Goal: Information Seeking & Learning: Learn about a topic

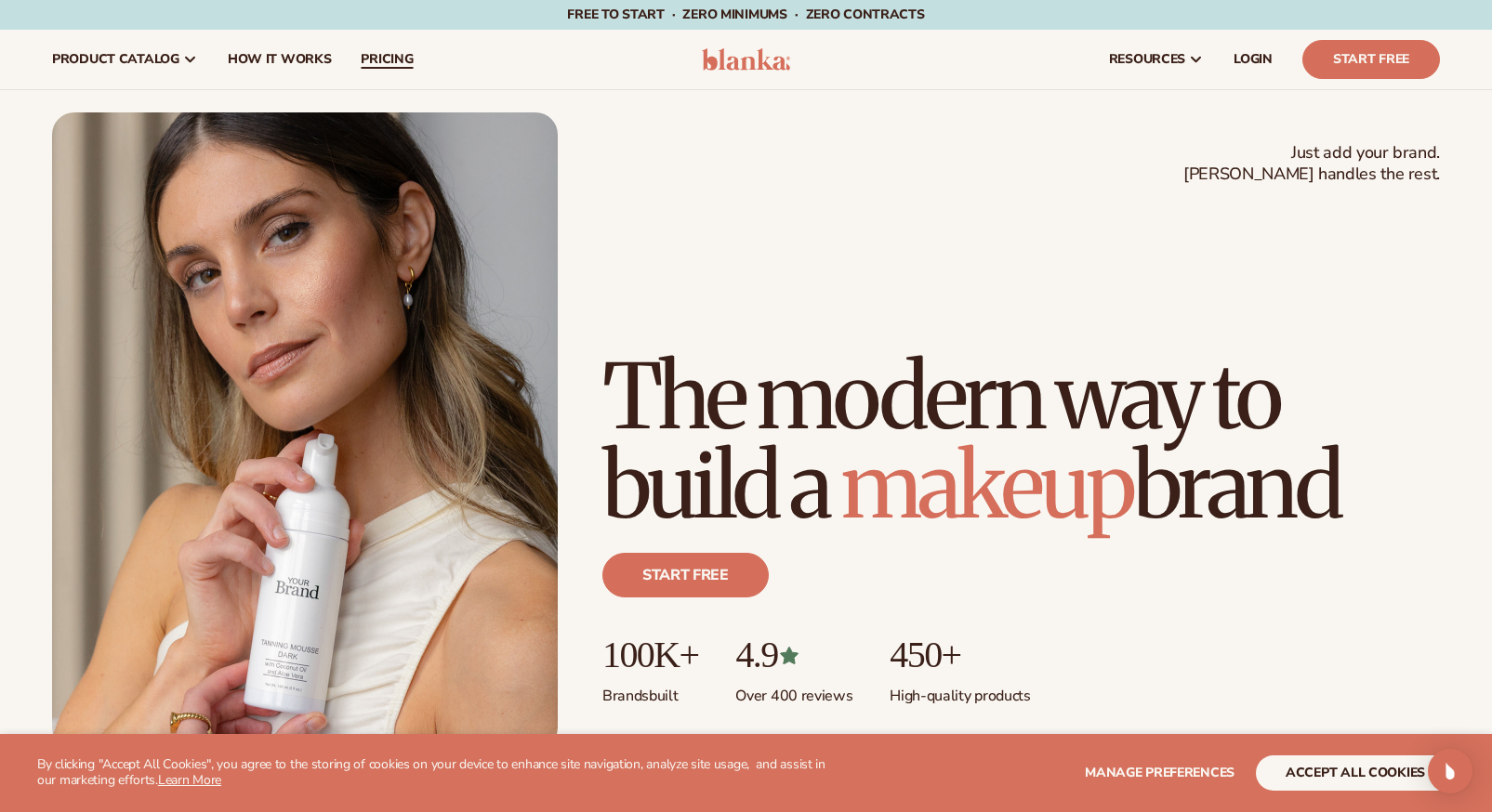
click at [406, 61] on span "pricing" at bounding box center [386, 59] width 52 height 14
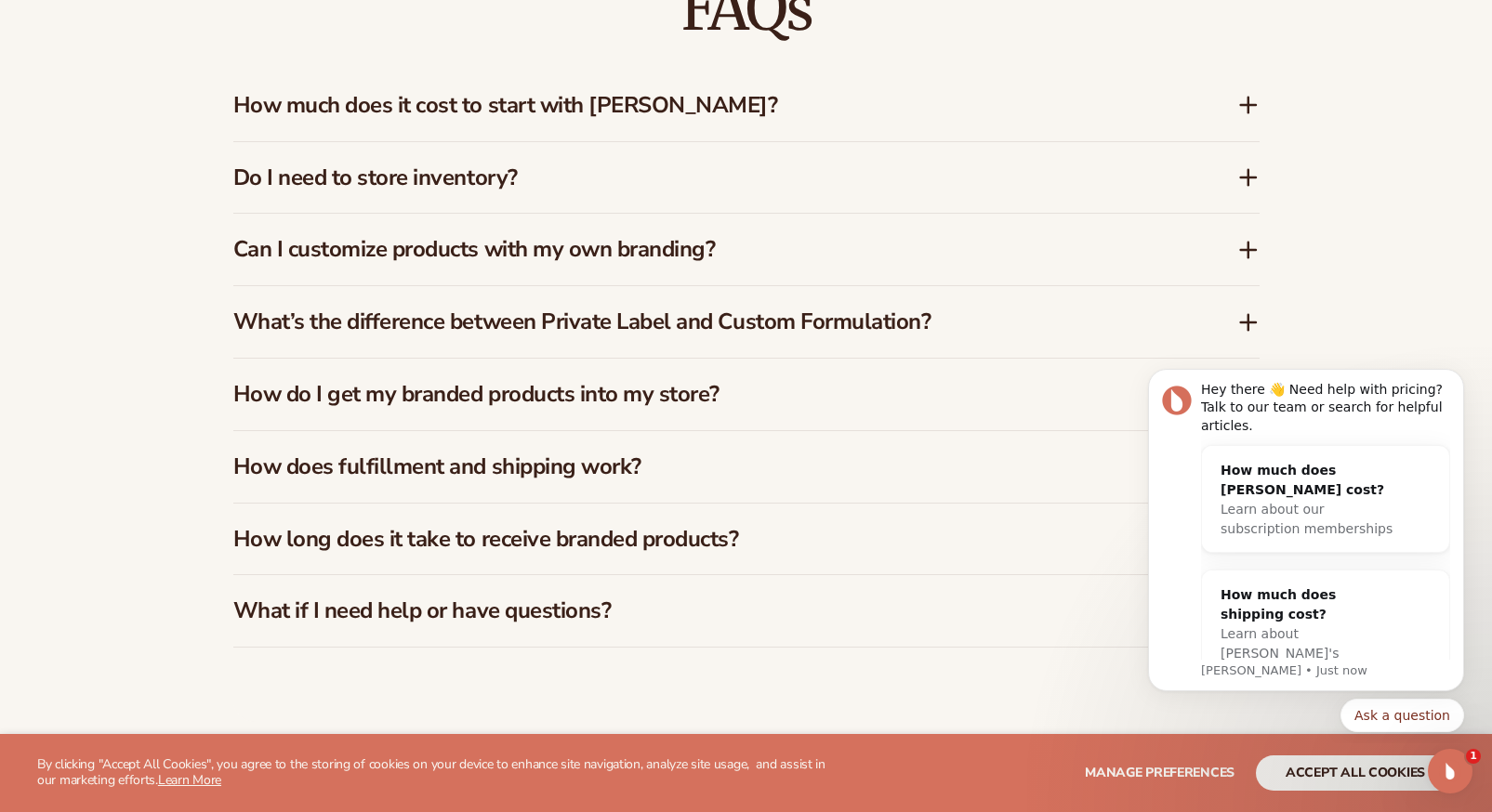
scroll to position [2909, 0]
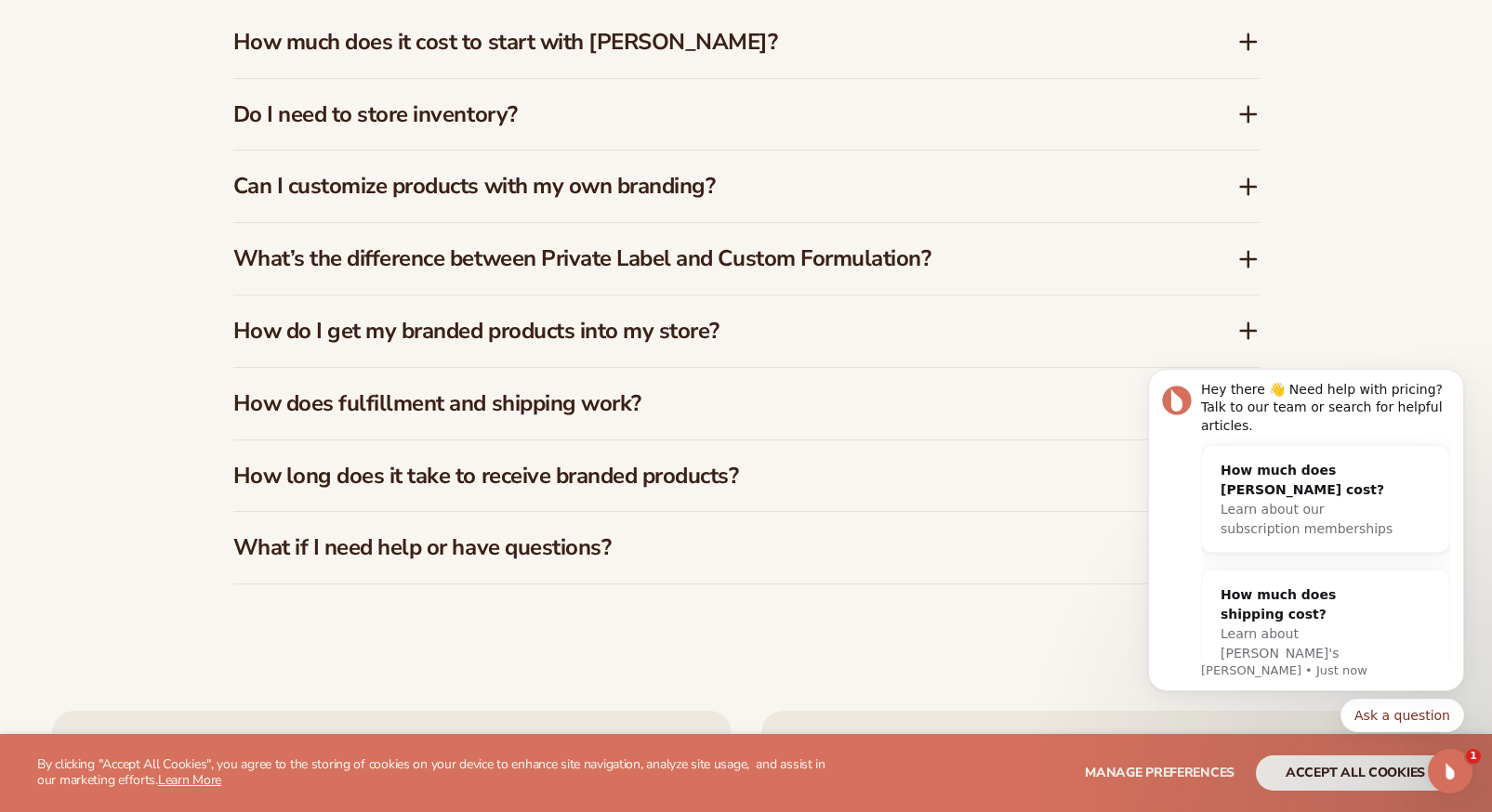
click at [1242, 190] on icon at bounding box center [1247, 186] width 22 height 22
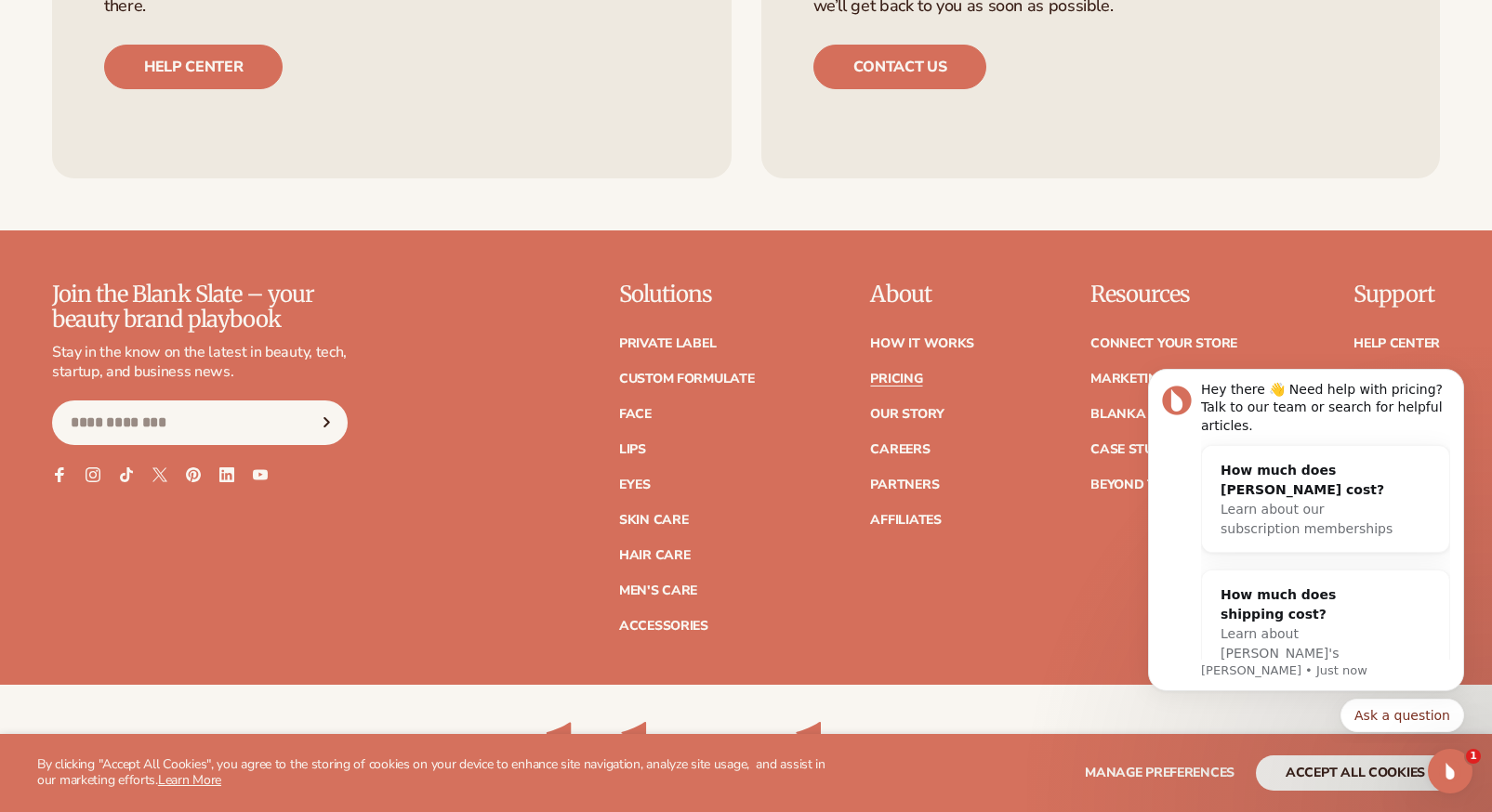
scroll to position [4025, 0]
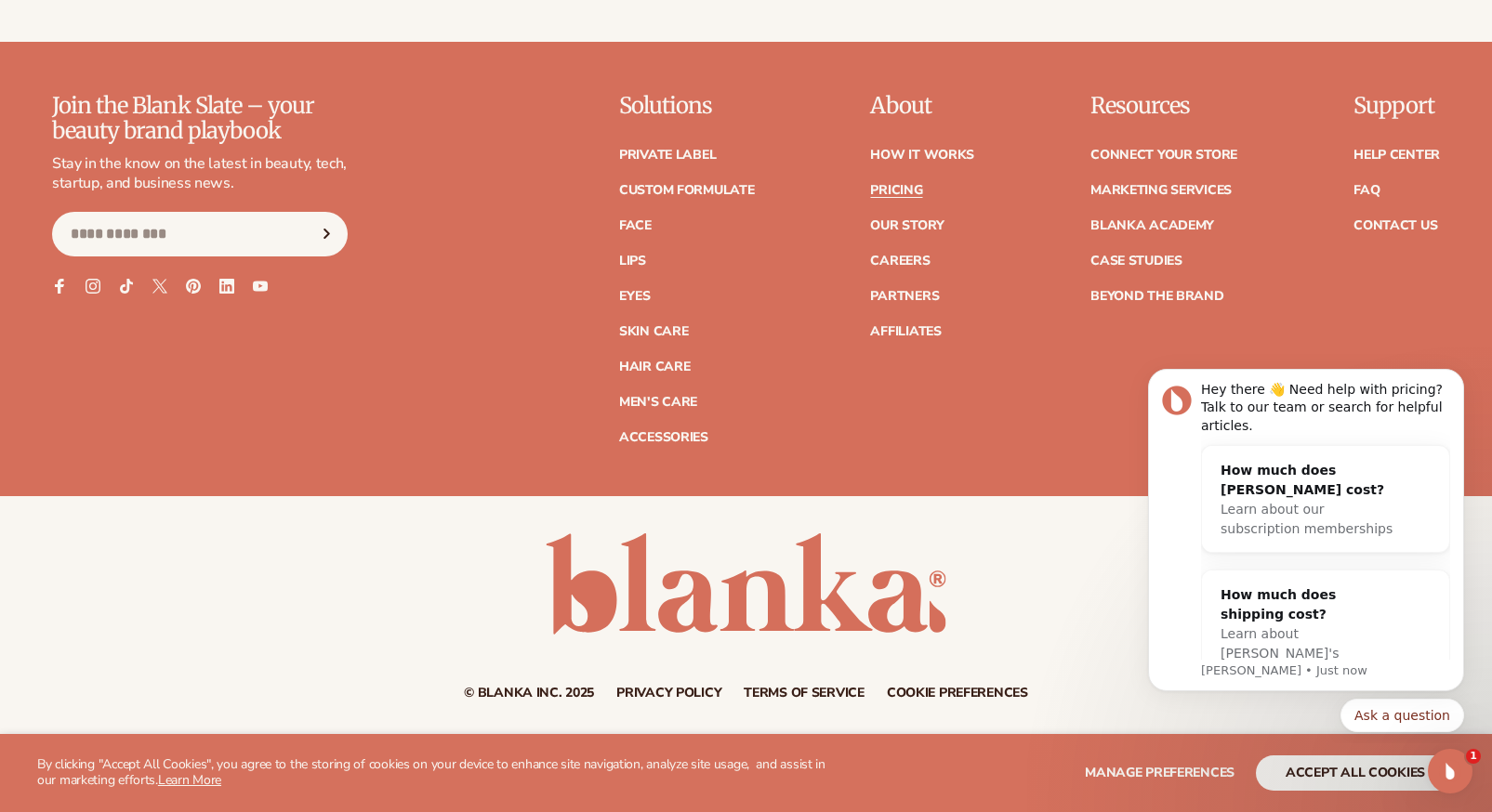
click at [517, 237] on div "Join the Blank Slate – your beauty brand playbook Stay in the know on the lates…" at bounding box center [746, 268] width 1387 height 350
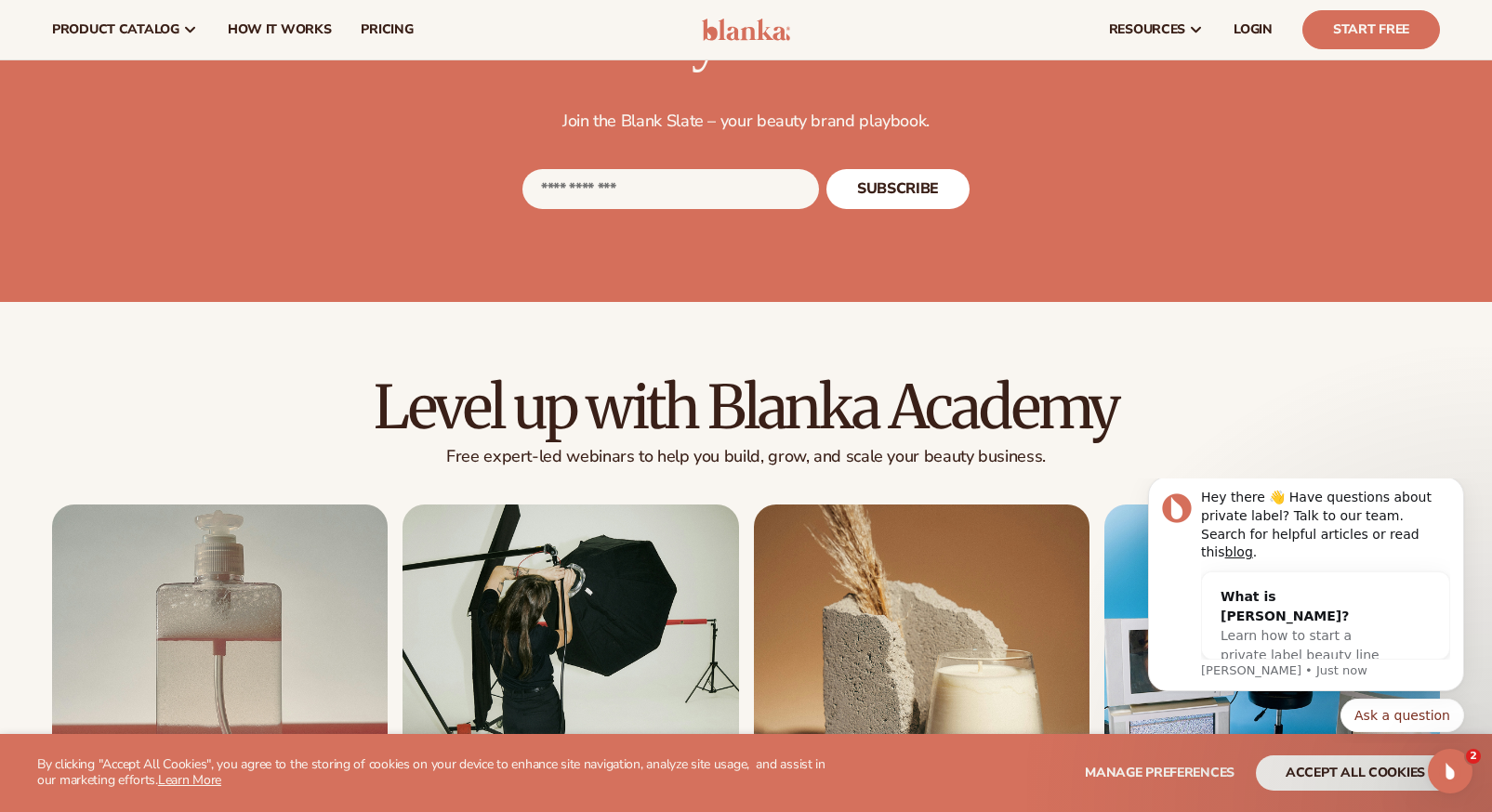
scroll to position [1794, 0]
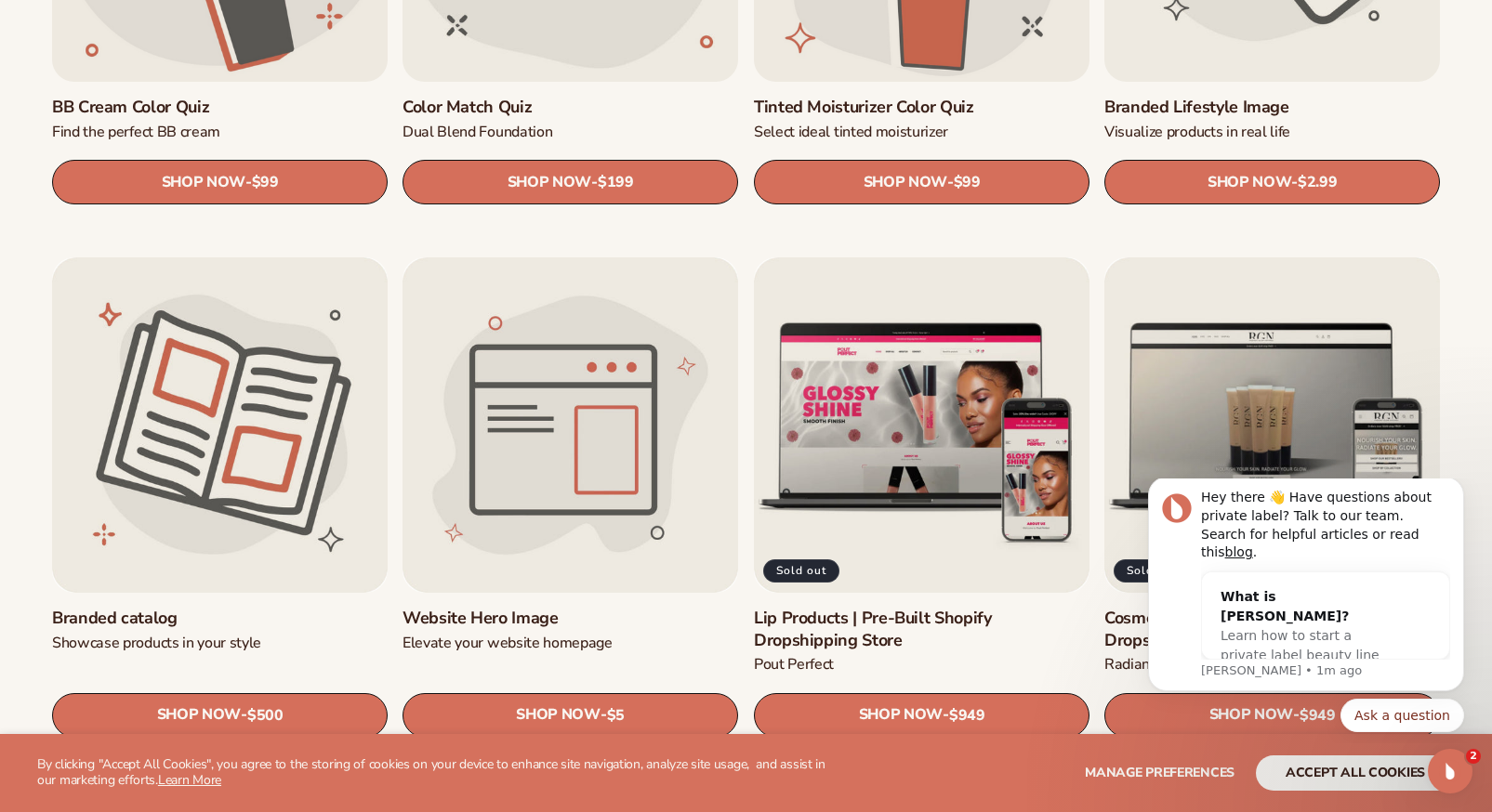
scroll to position [2542, 0]
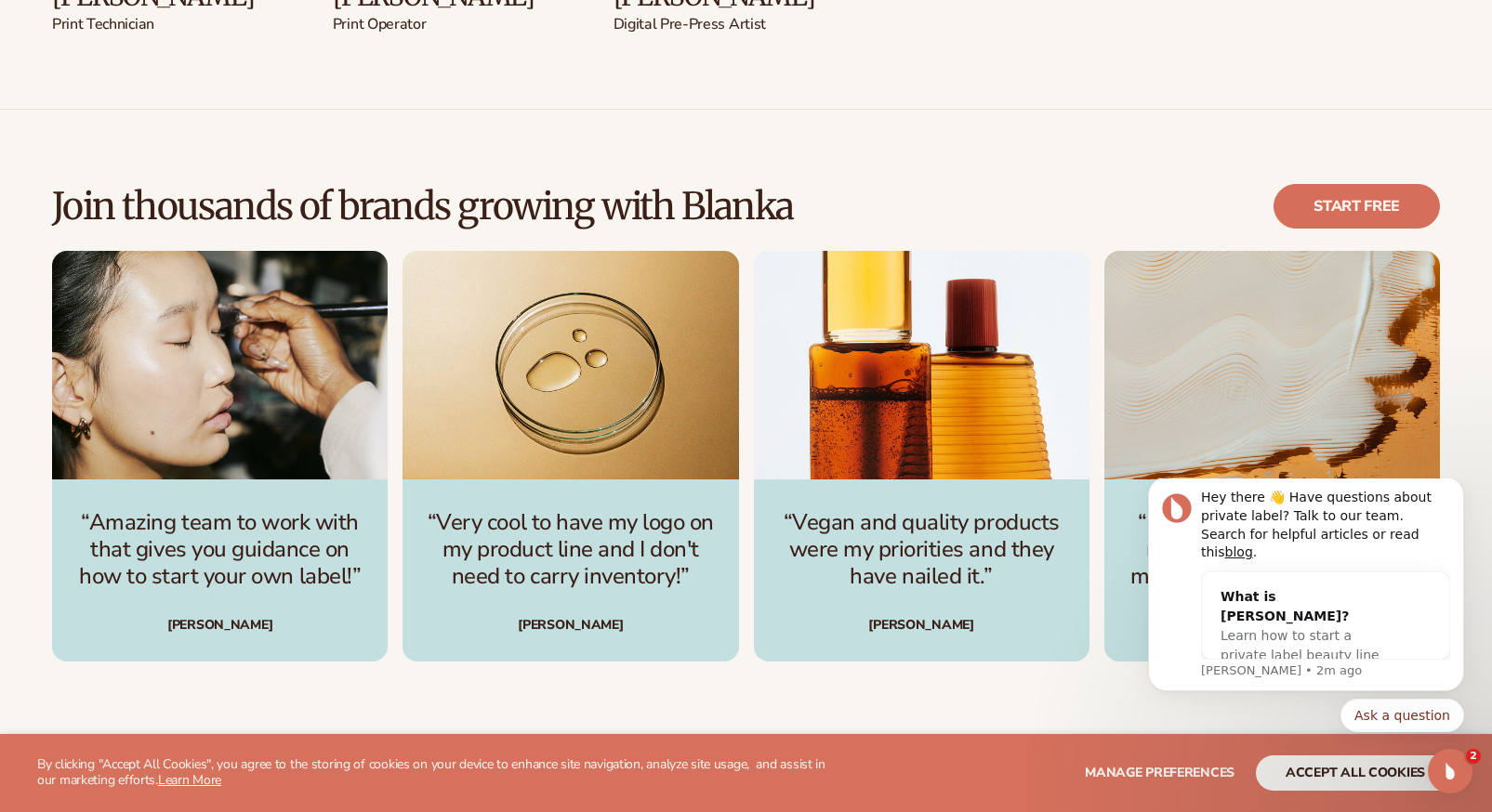
scroll to position [4234, 0]
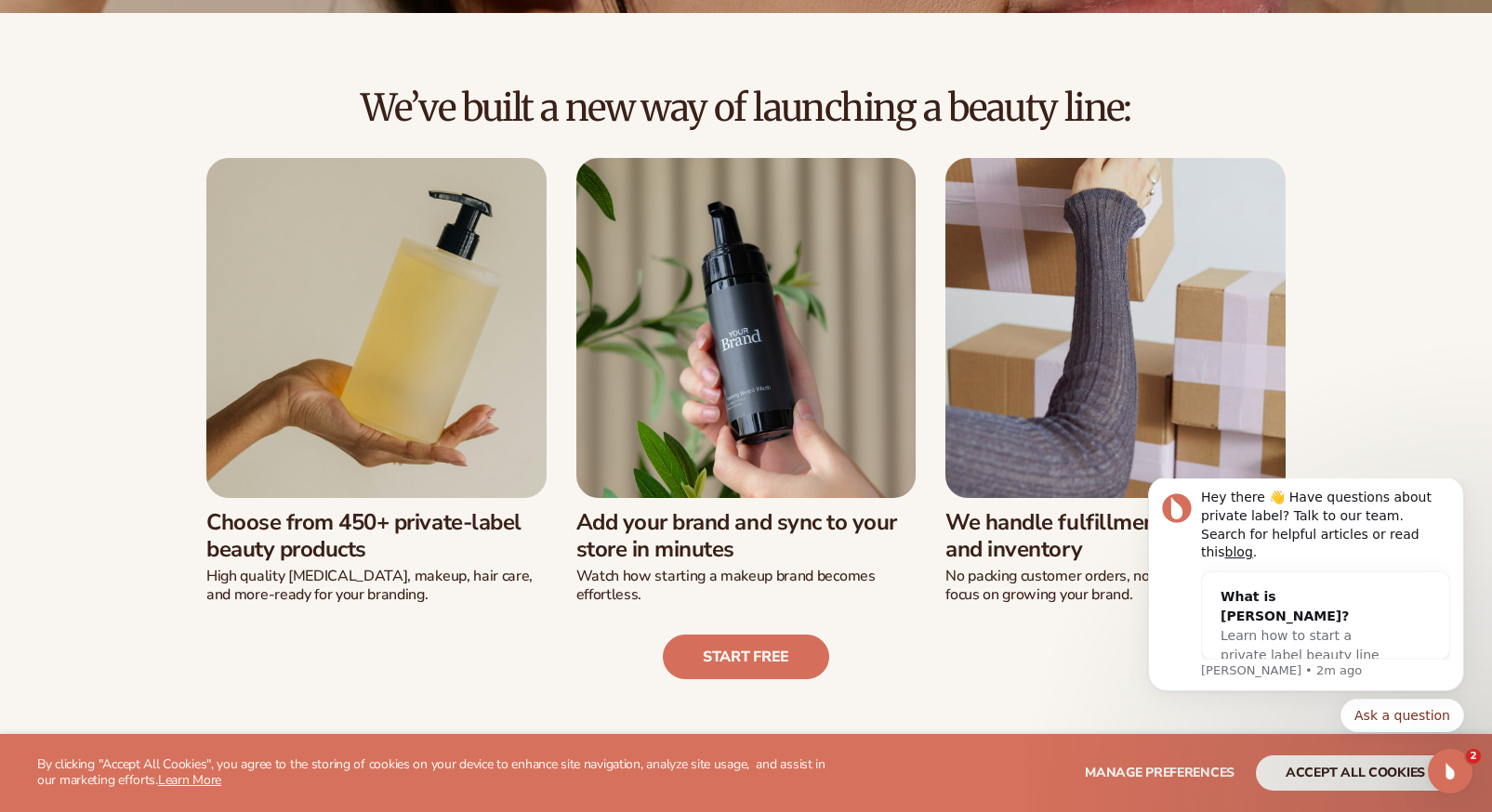
scroll to position [312, 0]
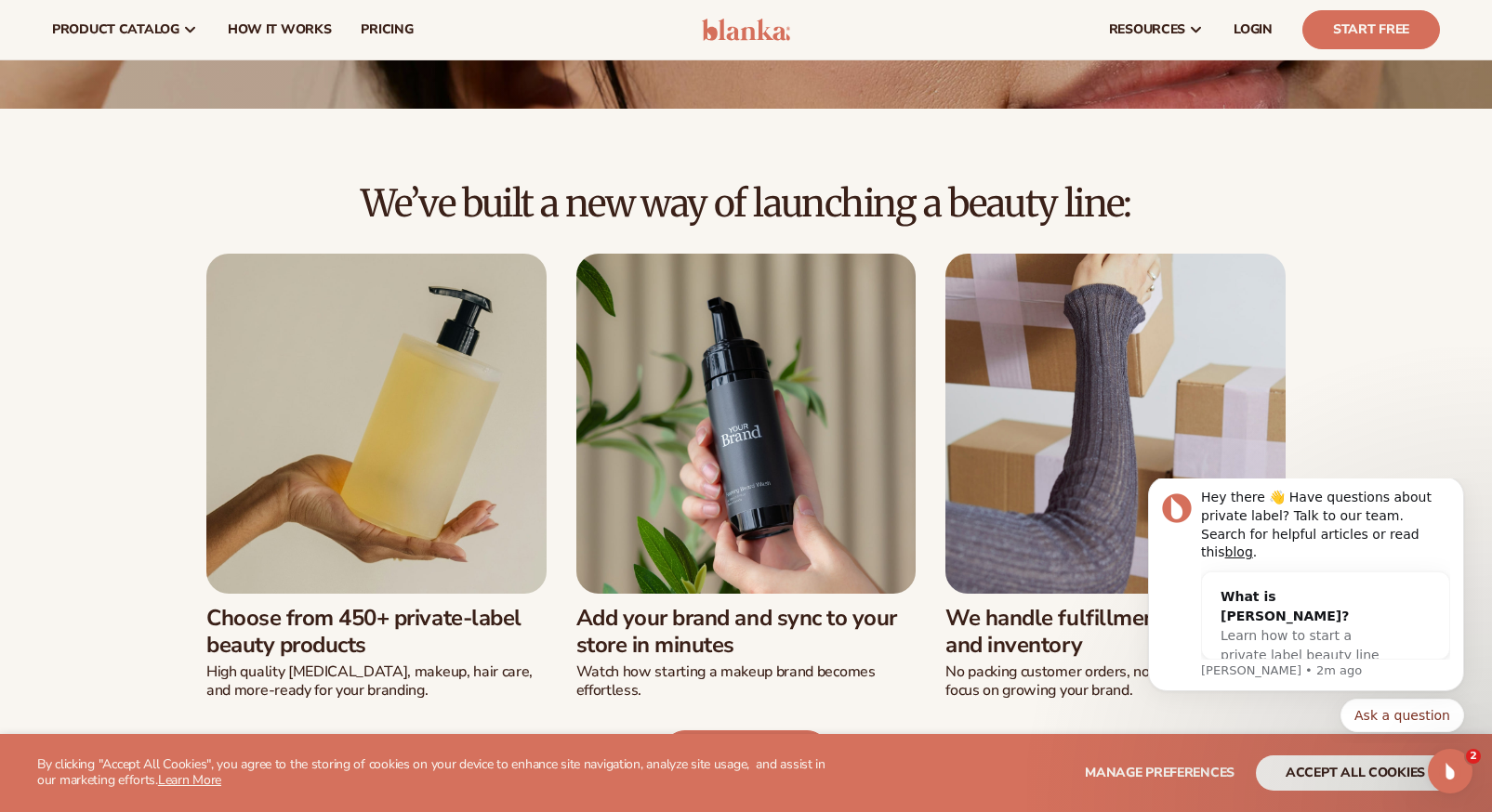
click at [429, 418] on img at bounding box center [376, 423] width 340 height 340
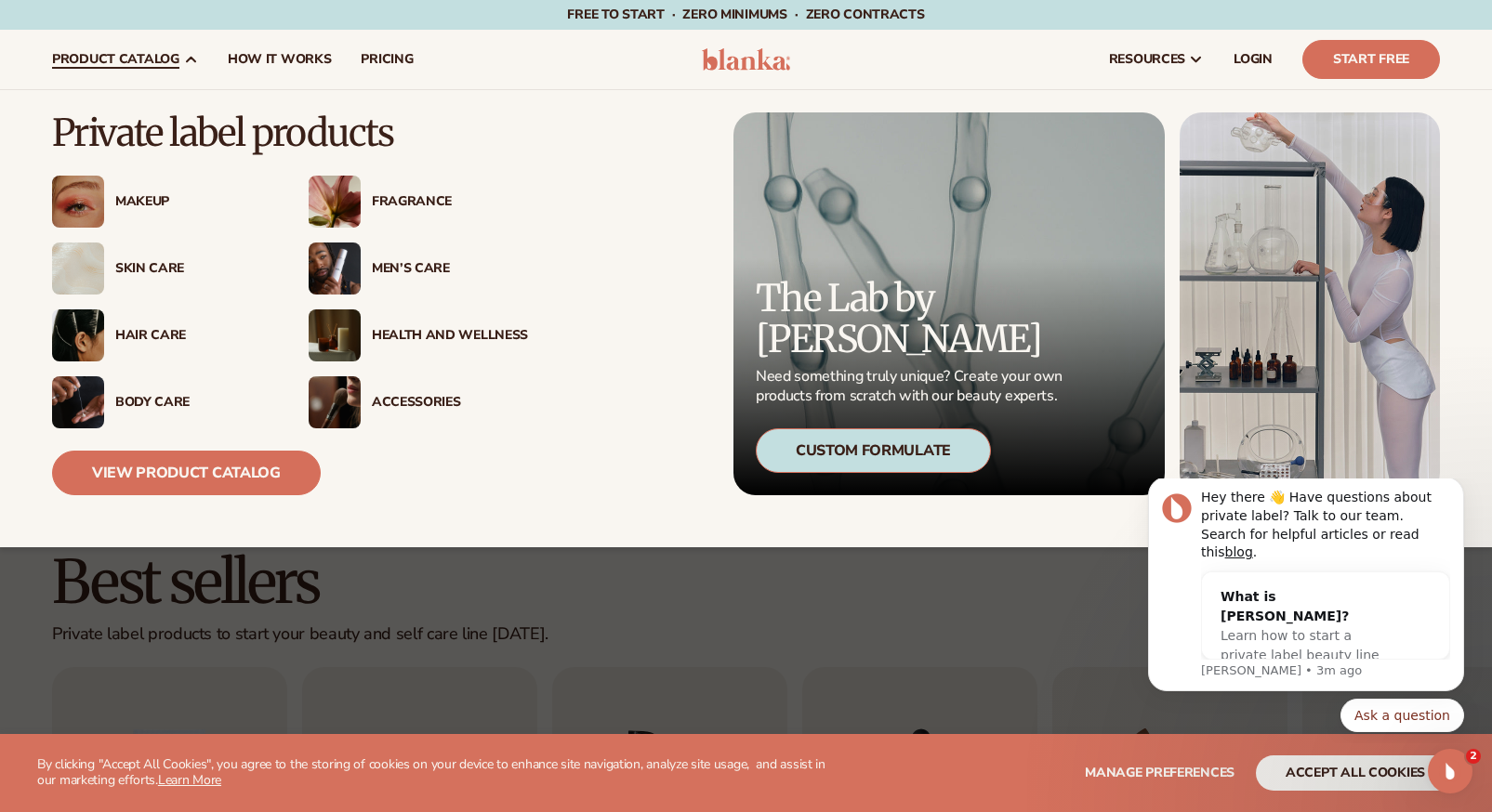
click at [412, 391] on div "Accessories" at bounding box center [418, 403] width 220 height 52
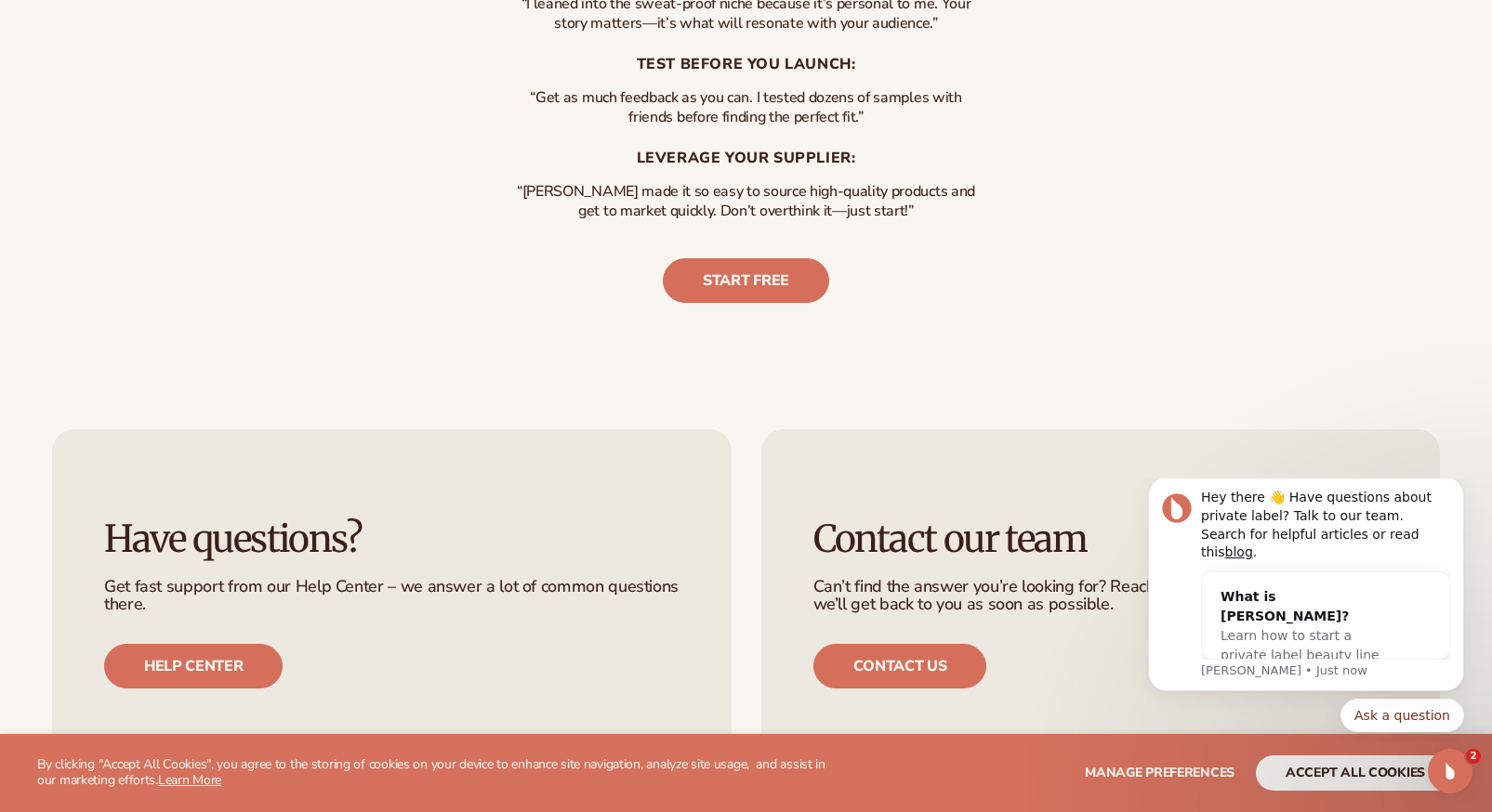
scroll to position [4770, 0]
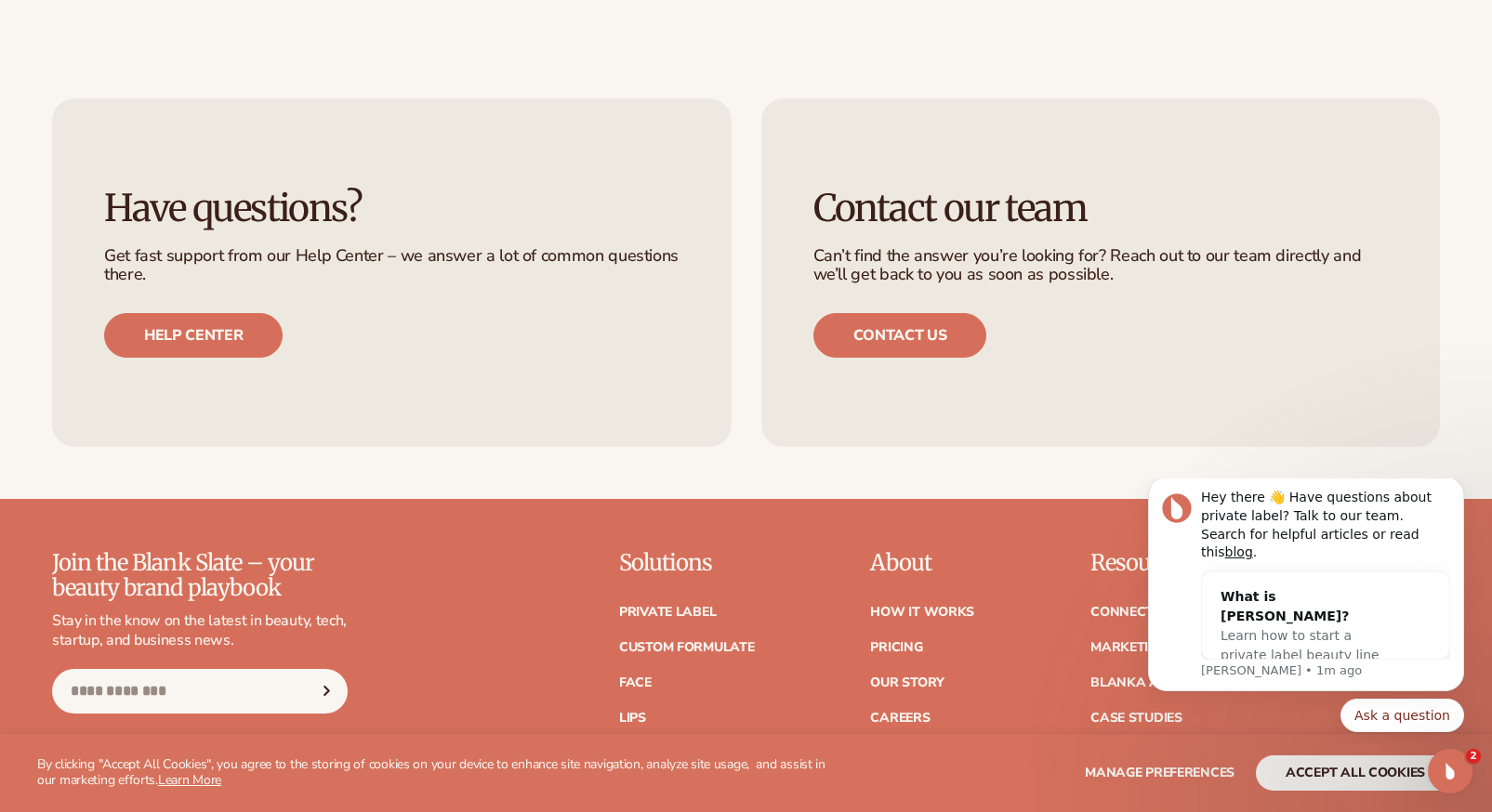
scroll to position [5390, 0]
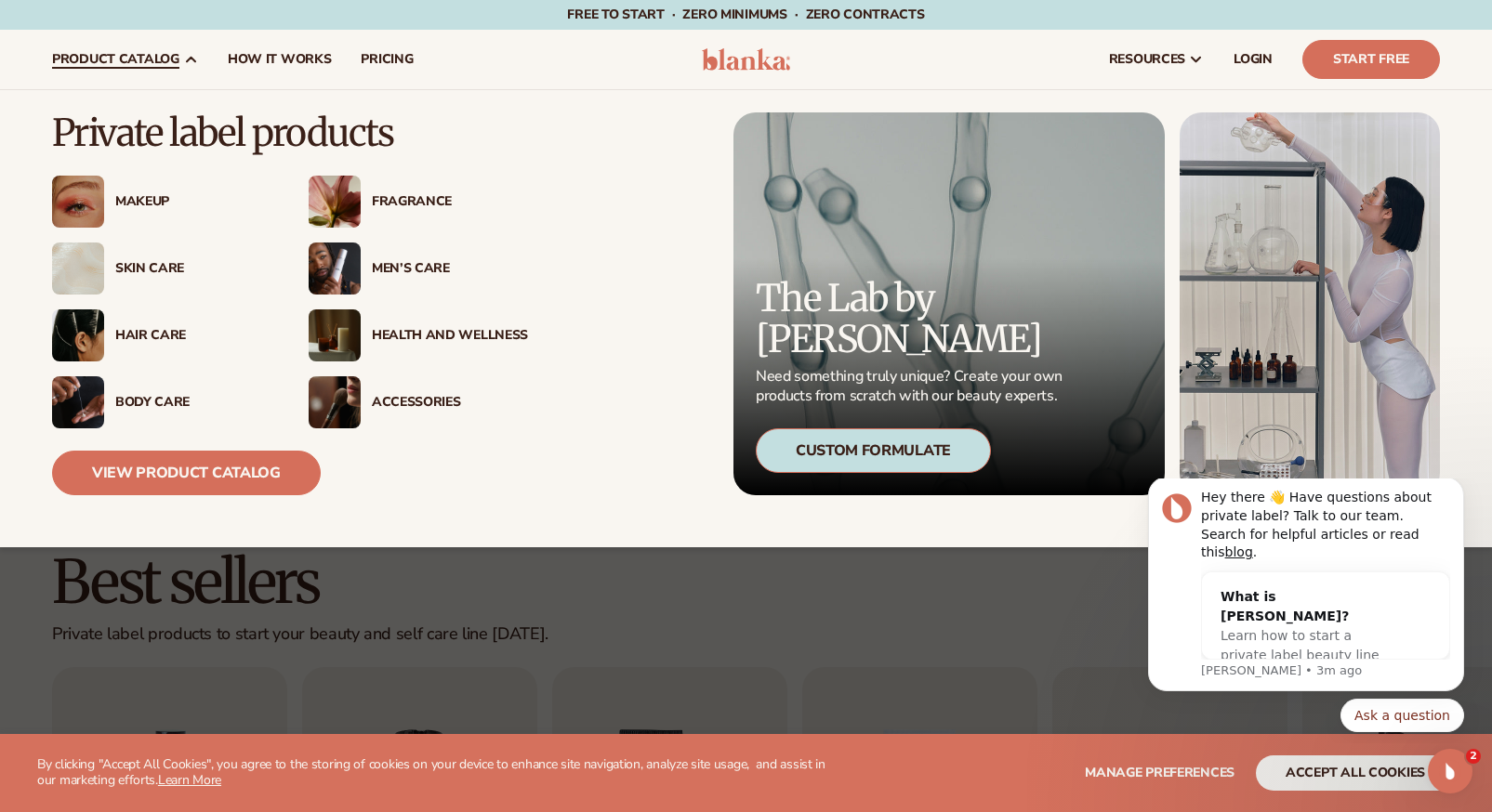
click at [418, 267] on div "Men’s Care" at bounding box center [450, 269] width 156 height 15
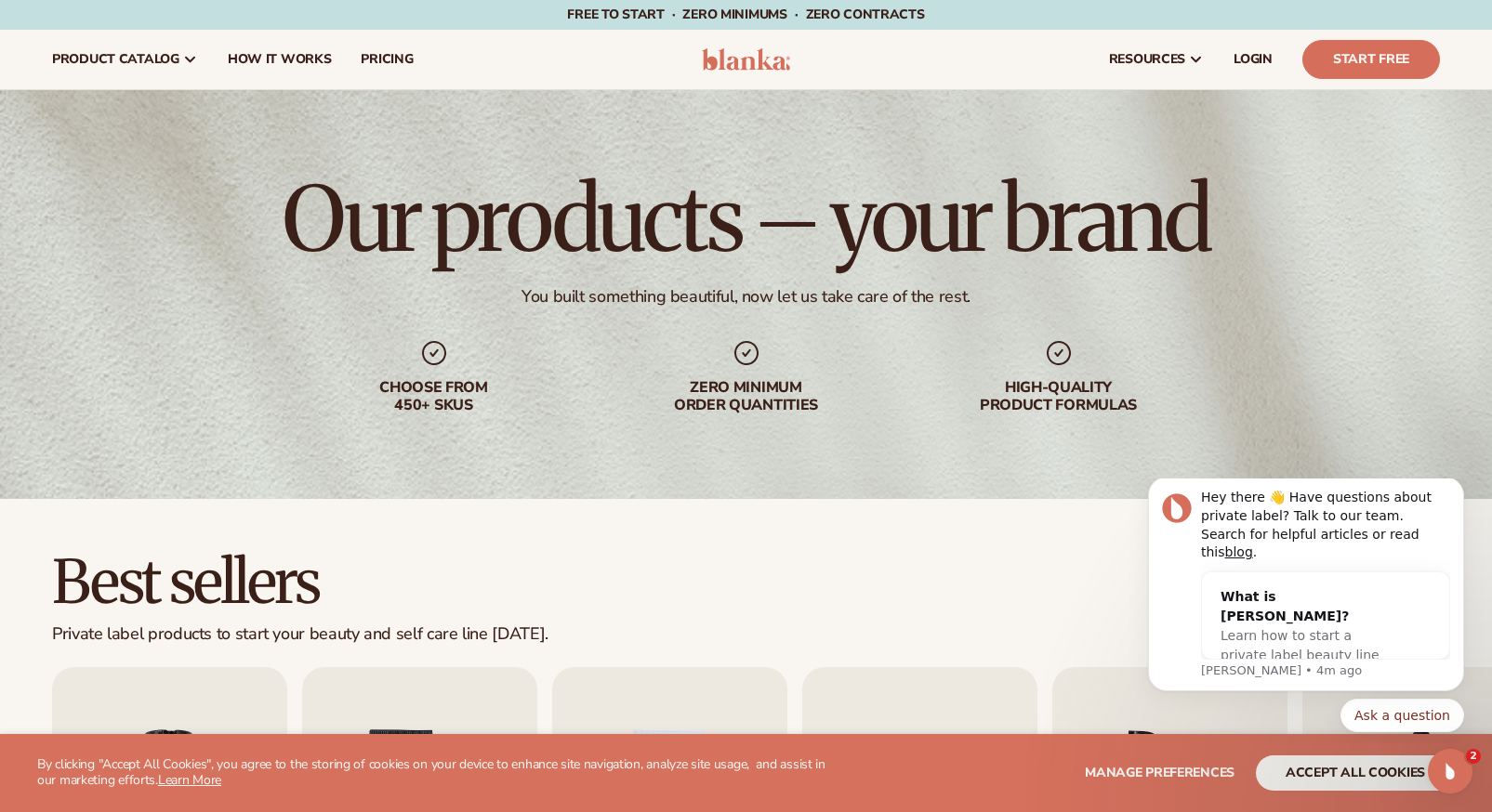
click at [1088, 52] on div "resources connect your store" at bounding box center [1131, 60] width 646 height 60
